Goal: Information Seeking & Learning: Learn about a topic

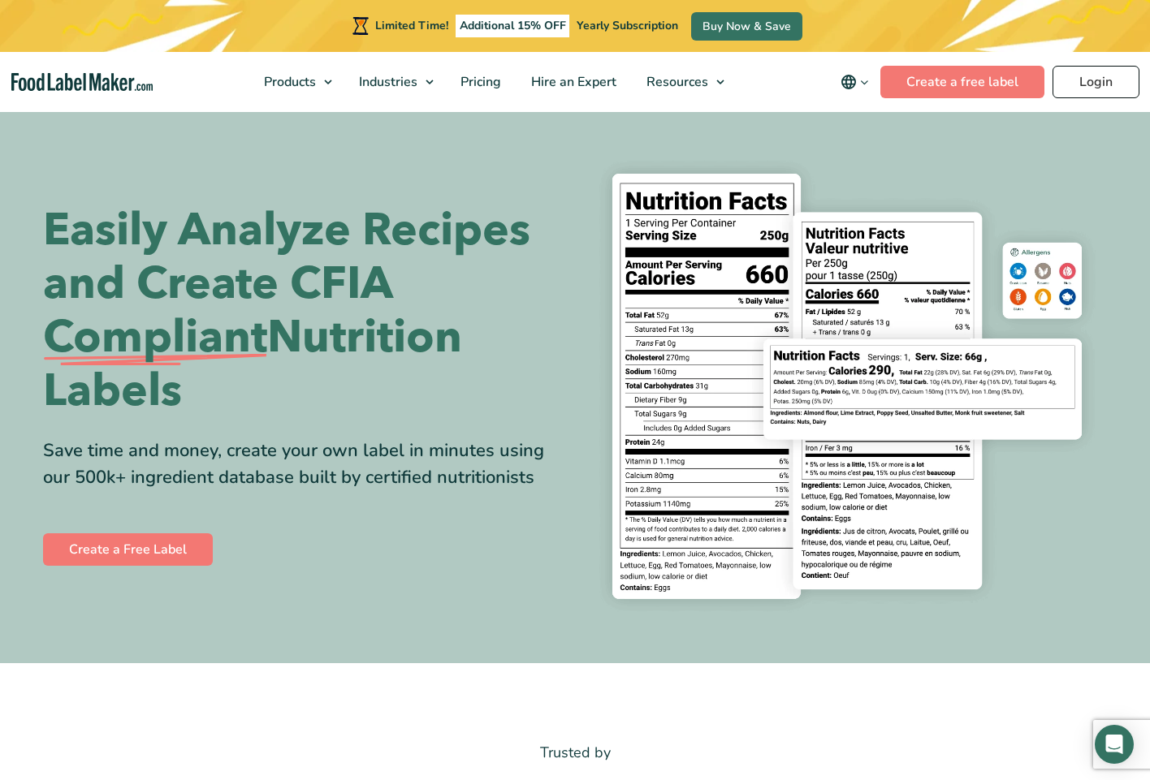
click at [1111, 76] on link "Login" at bounding box center [1095, 82] width 87 height 32
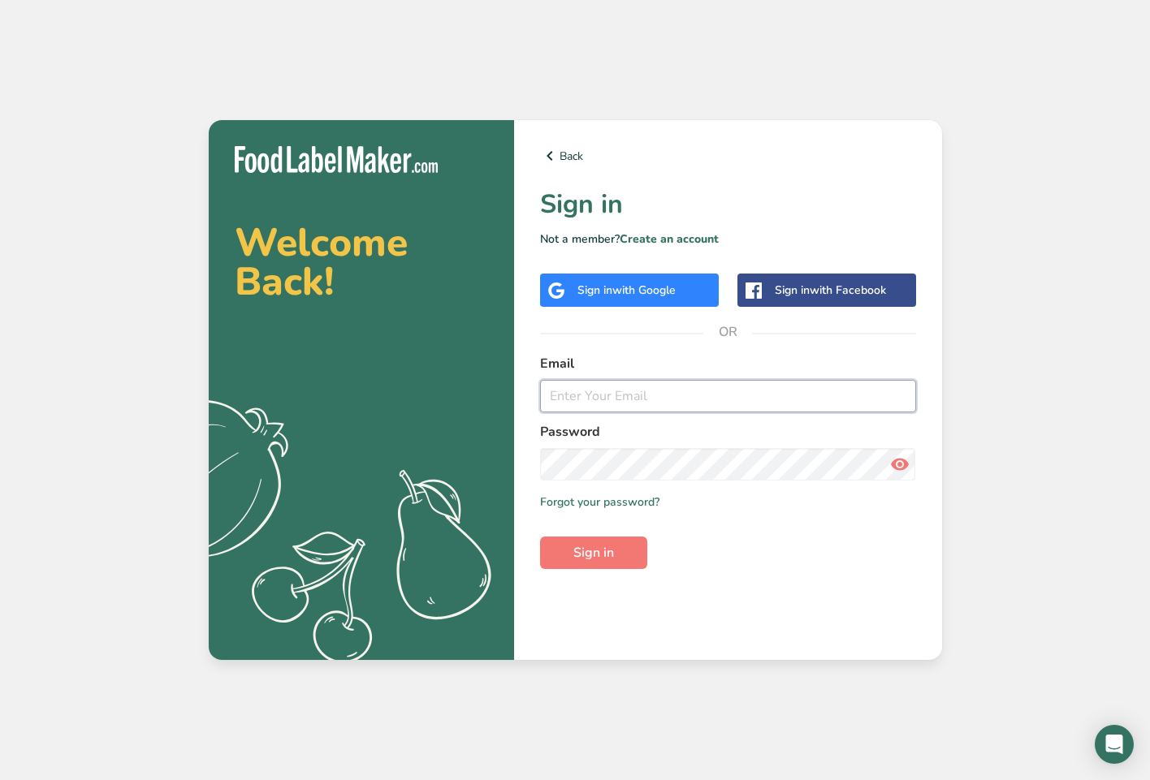
type input "[EMAIL_ADDRESS][DOMAIN_NAME]"
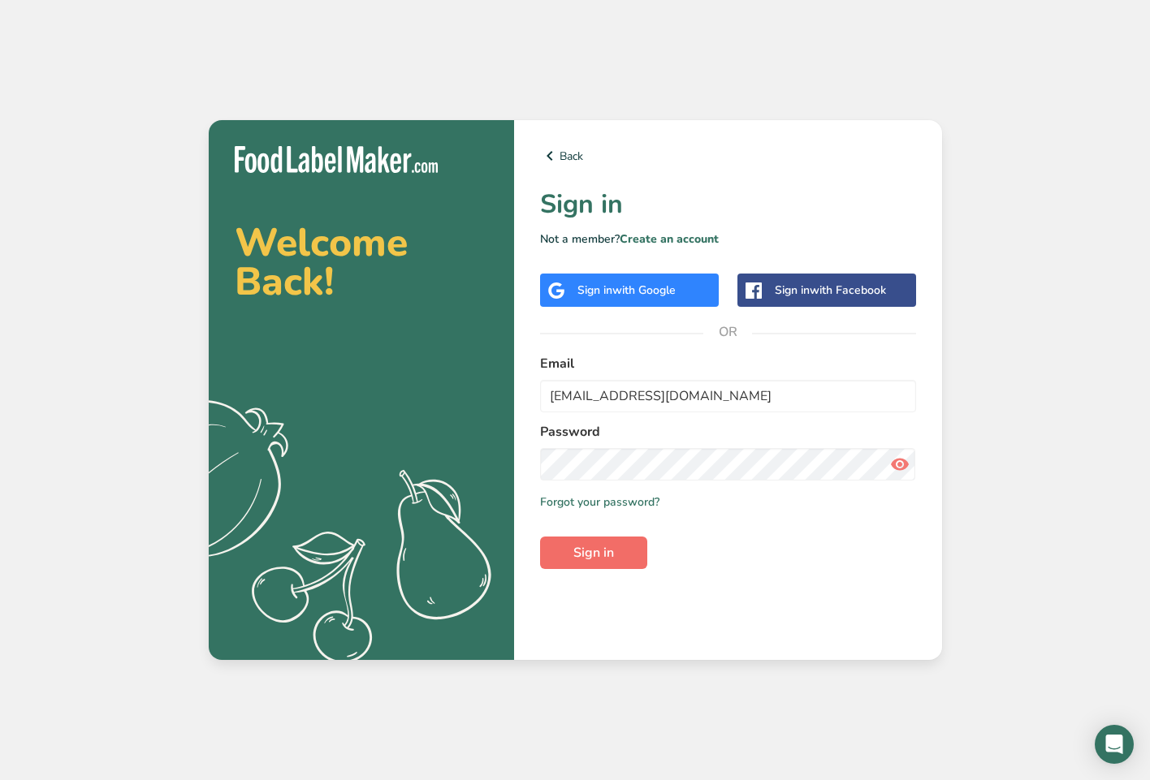
click at [590, 560] on span "Sign in" at bounding box center [593, 552] width 41 height 19
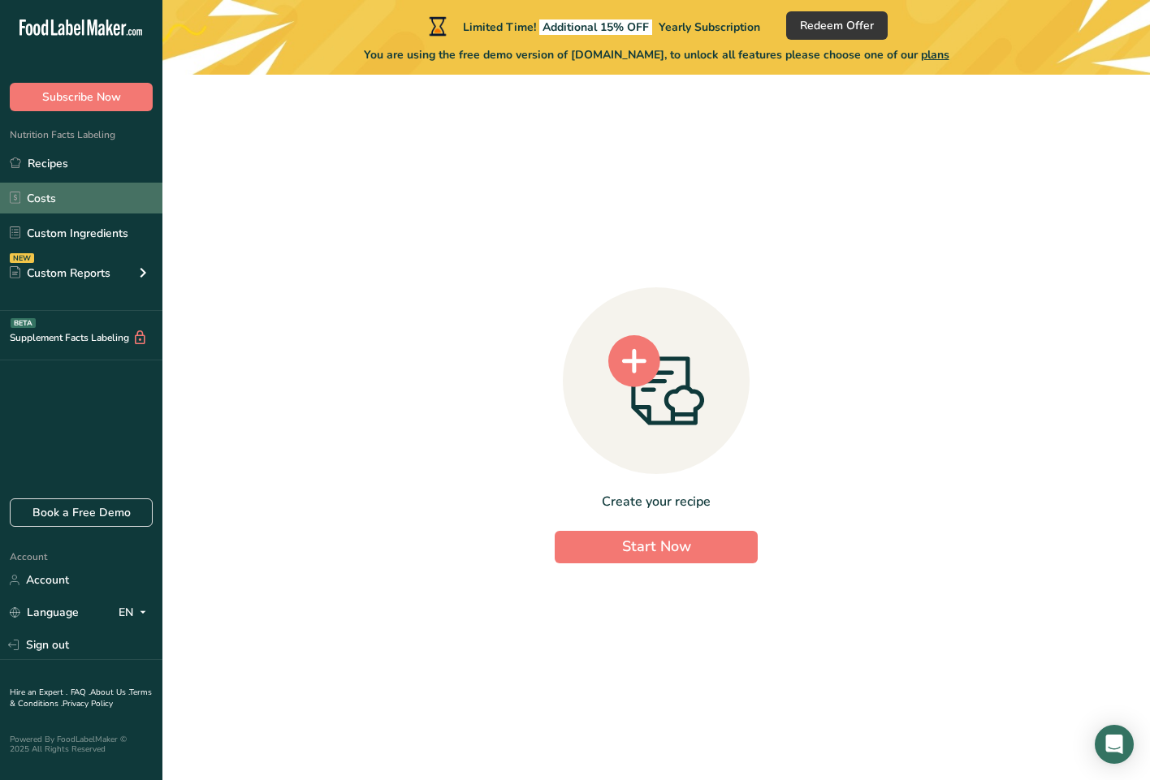
click at [41, 205] on link "Costs" at bounding box center [81, 198] width 162 height 31
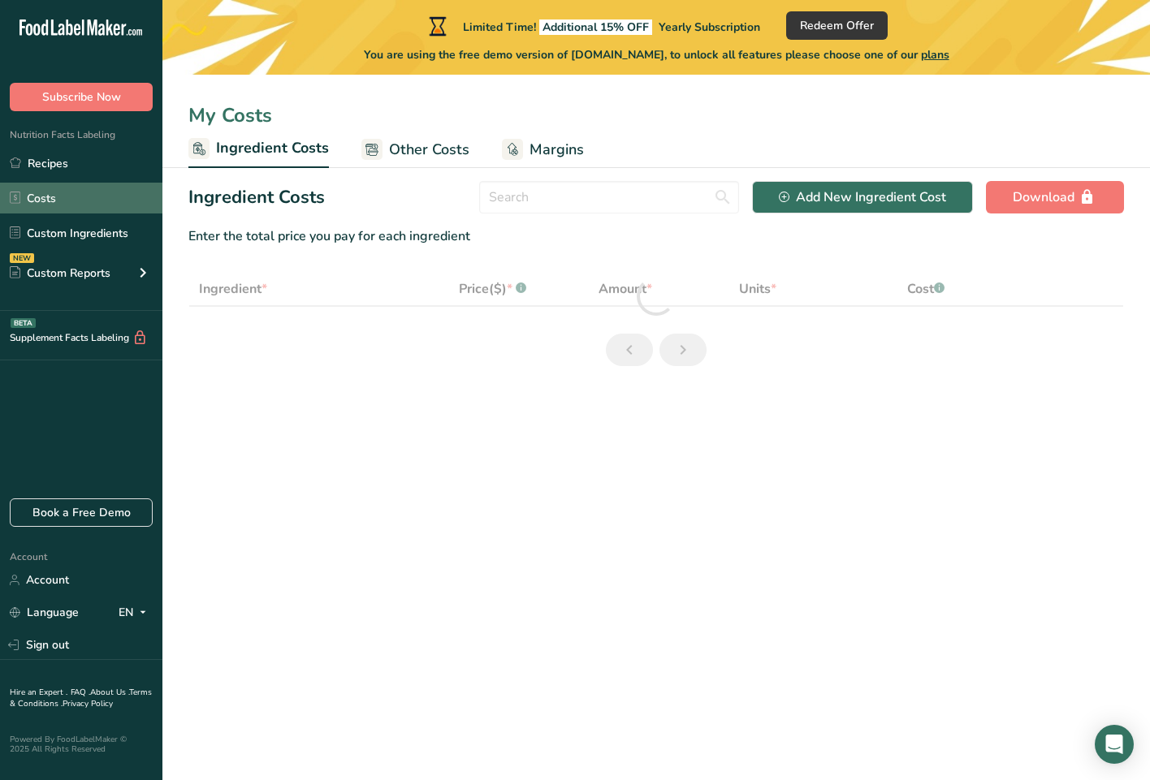
select select "1"
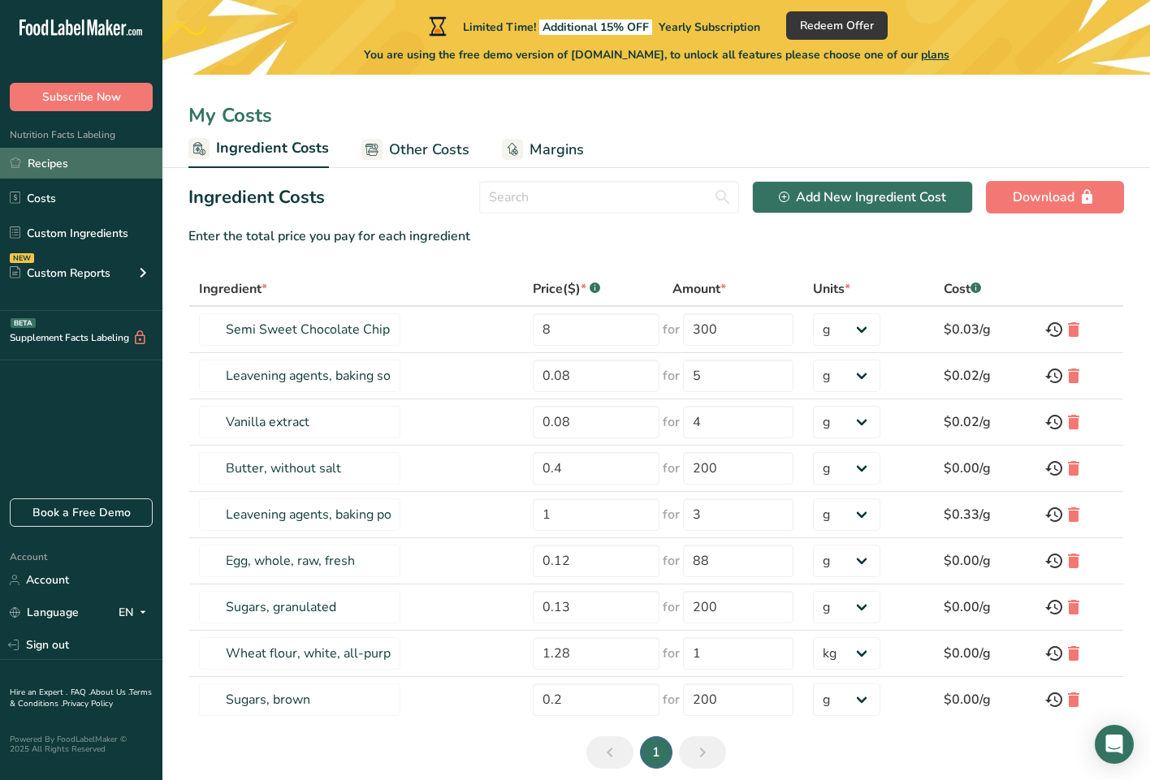
click at [53, 167] on link "Recipes" at bounding box center [81, 163] width 162 height 31
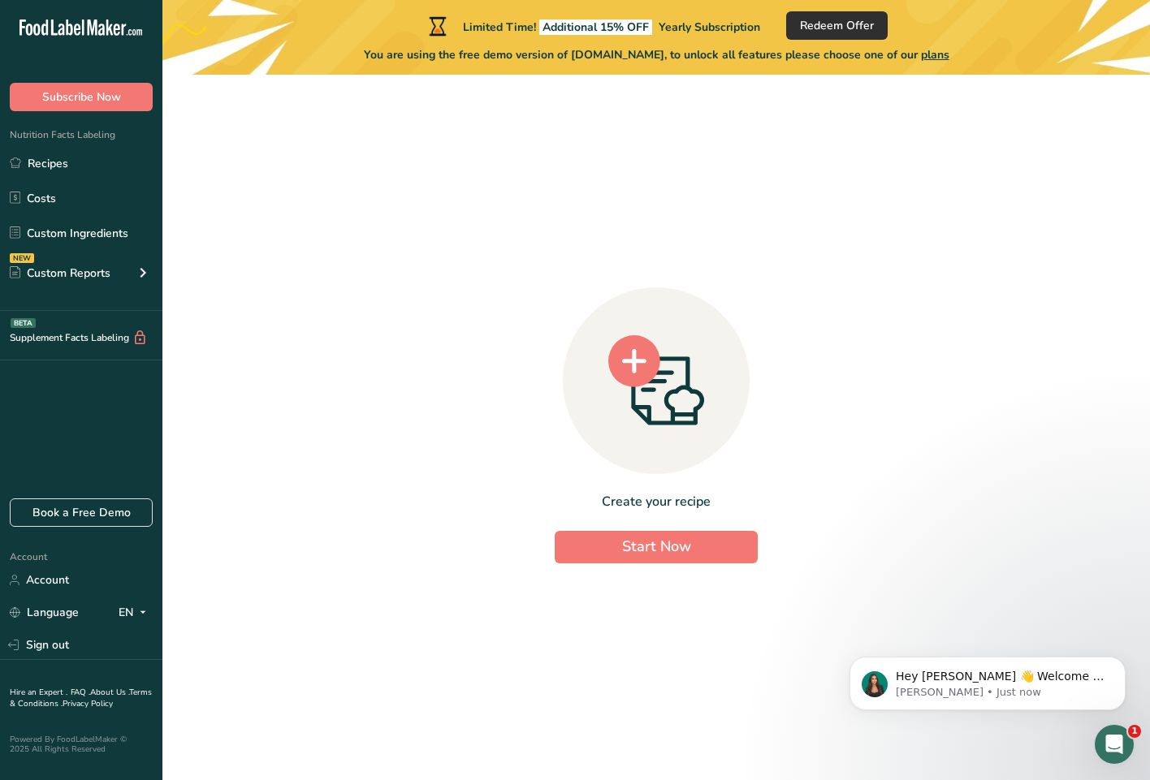
click at [845, 26] on span "Redeem Offer" at bounding box center [837, 25] width 74 height 17
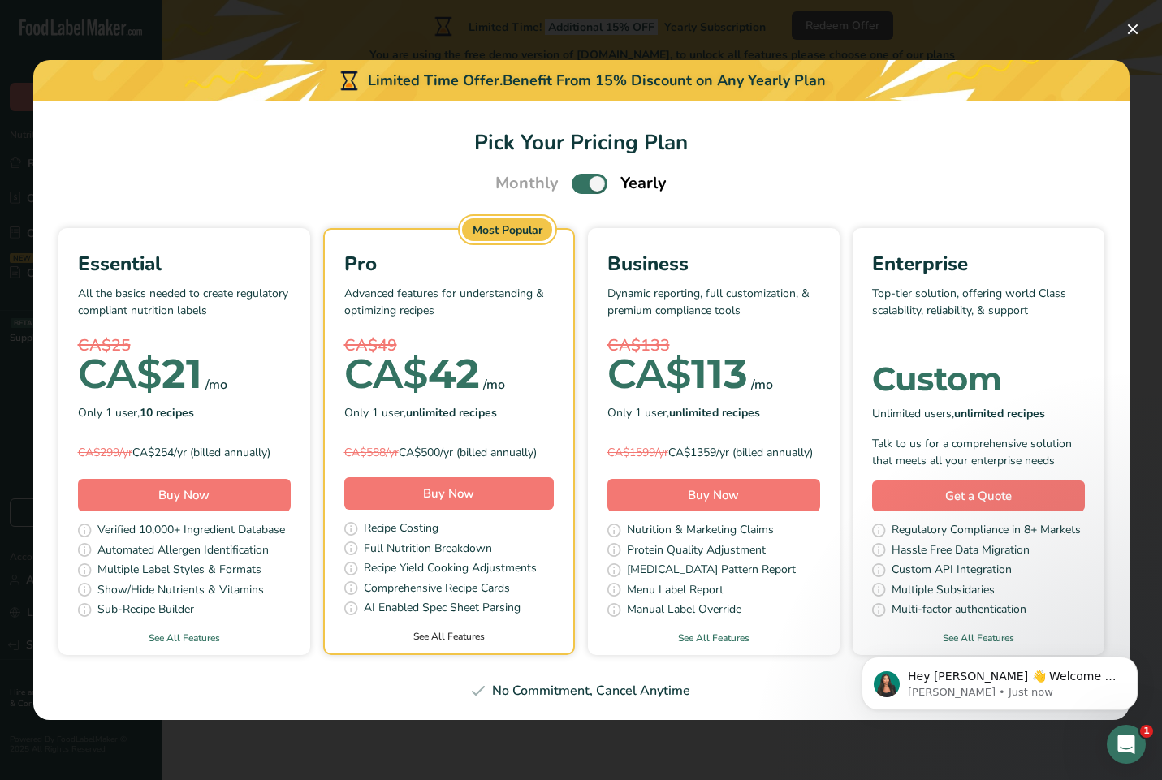
click at [439, 644] on link "See All Features" at bounding box center [449, 636] width 249 height 15
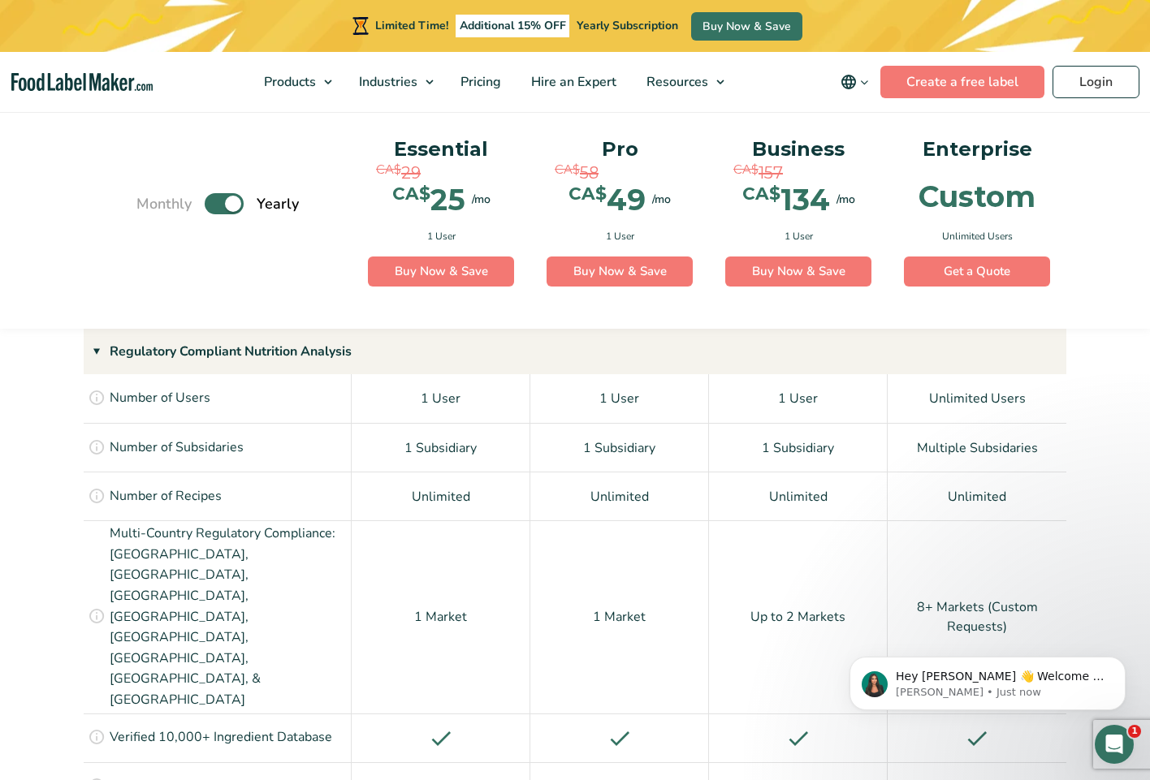
scroll to position [1167, 0]
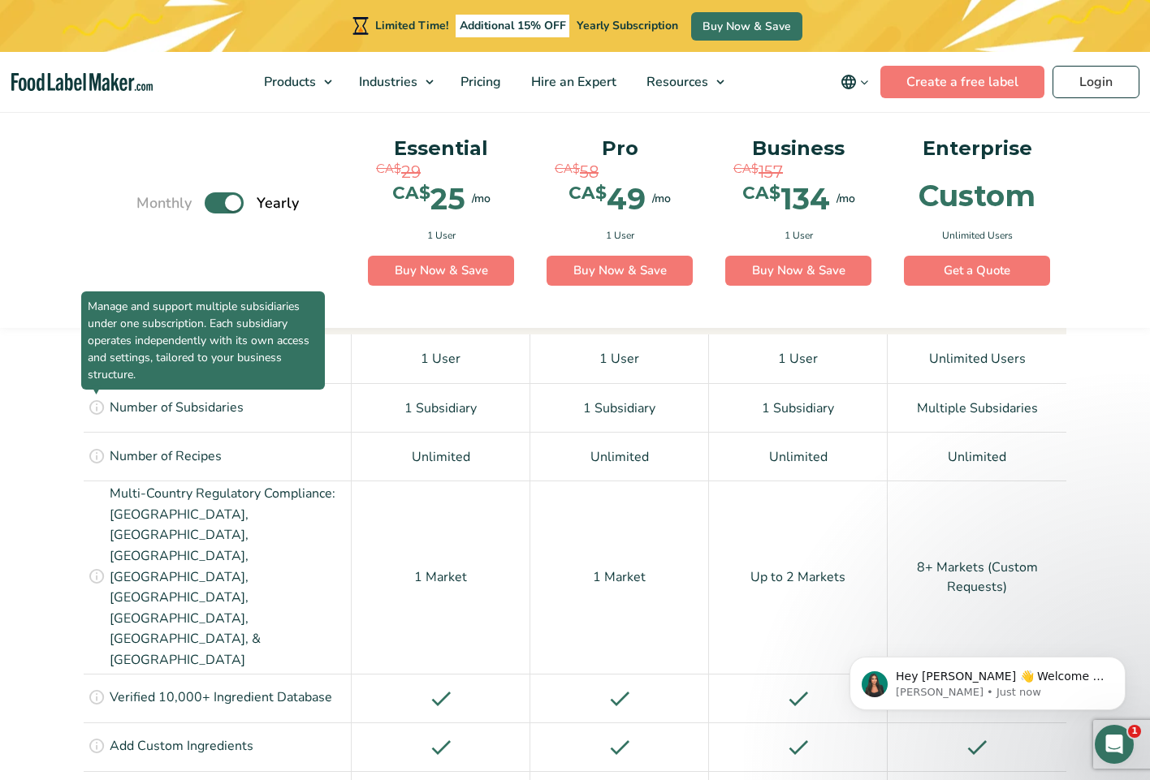
click at [98, 405] on icon at bounding box center [97, 407] width 18 height 18
click at [99, 405] on icon at bounding box center [97, 407] width 18 height 18
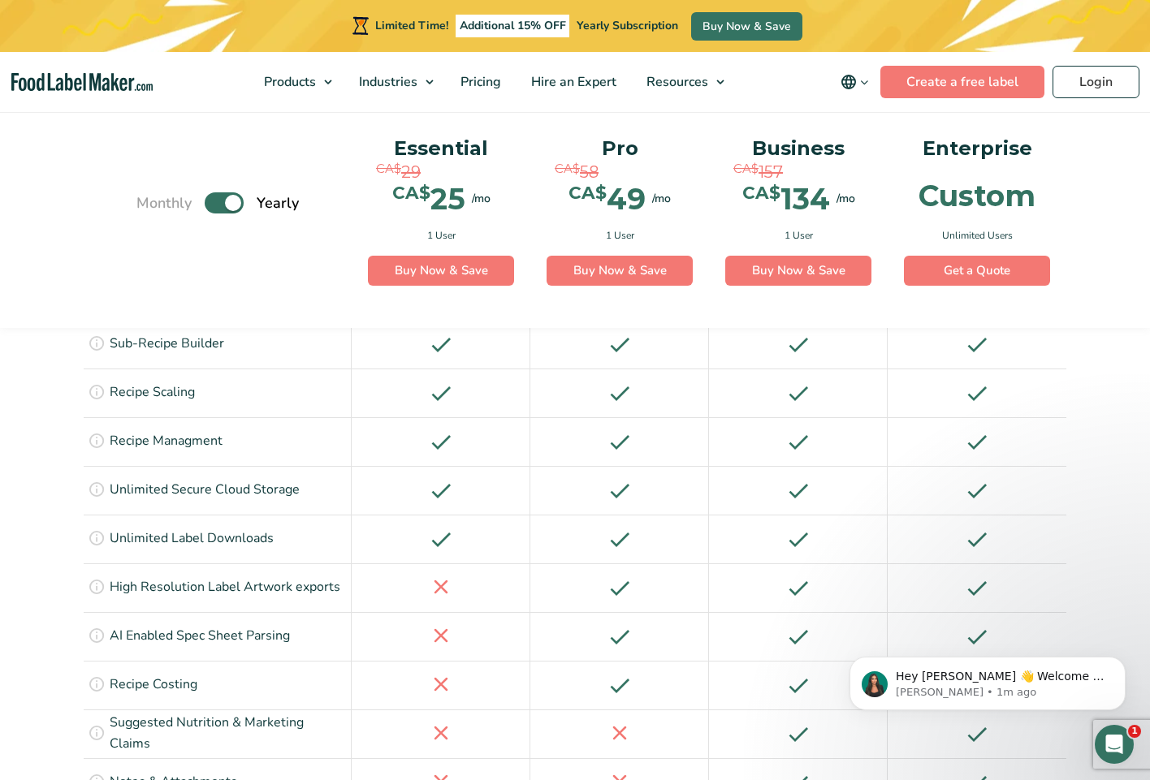
scroll to position [2718, 0]
